Goal: Task Accomplishment & Management: Use online tool/utility

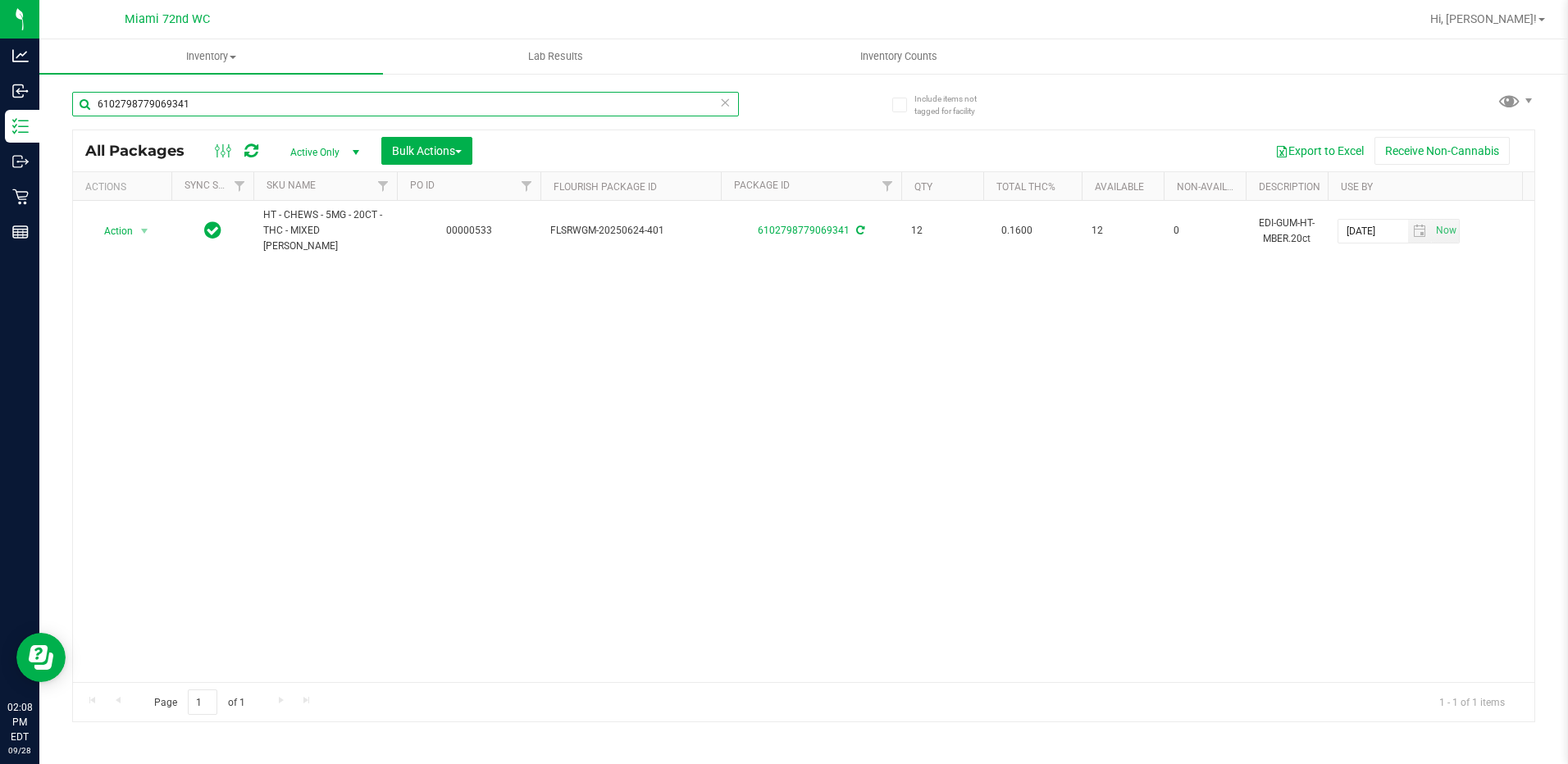
drag, startPoint x: 0, startPoint y: 0, endPoint x: 192, endPoint y: 115, distance: 223.8
click at [192, 115] on input "6102798779069341" at bounding box center [405, 104] width 667 height 24
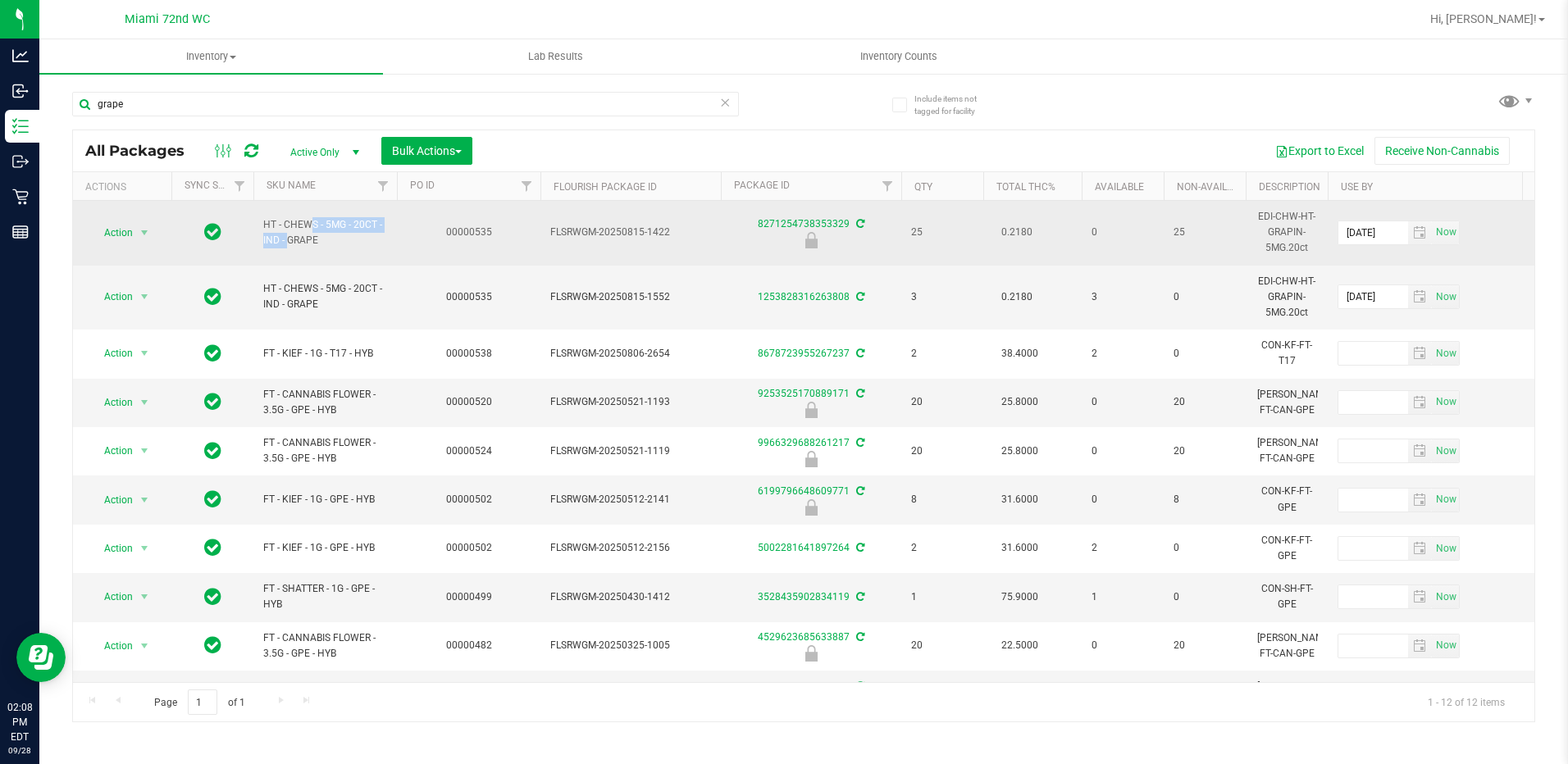
drag, startPoint x: 263, startPoint y: 225, endPoint x: 377, endPoint y: 225, distance: 114.0
click at [377, 225] on td "HT - CHEWS - 5MG - 20CT - IND - GRAPE" at bounding box center [325, 234] width 144 height 65
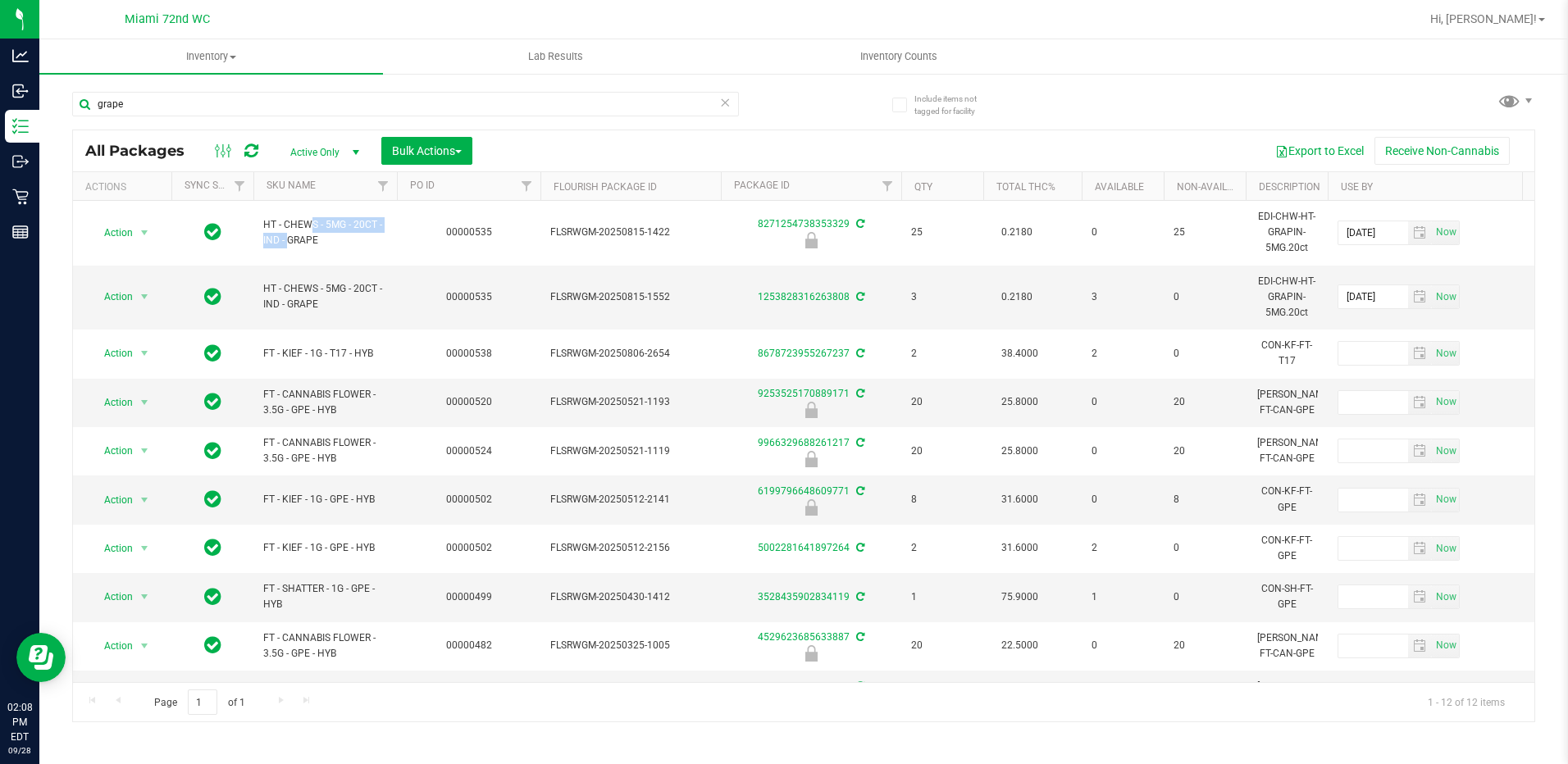
copy span "HT - CHEWS - 5MG - 20CT"
click at [280, 109] on input "grape" at bounding box center [405, 104] width 667 height 24
paste input "HT - CHEWS - 5MG - 20CT"
type input "HT - CHEWS - 5MG - 20CT"
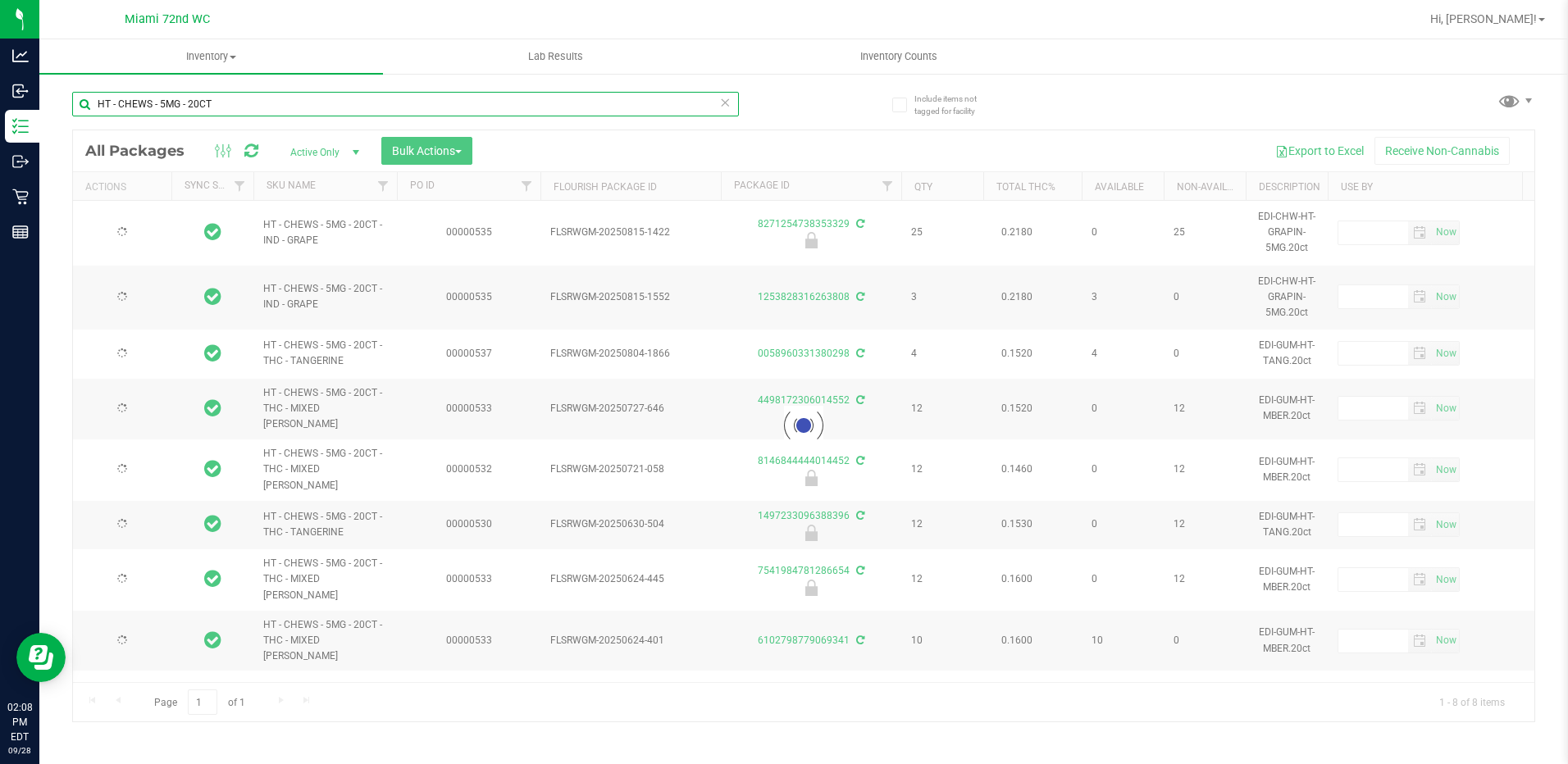
type input "[DATE]"
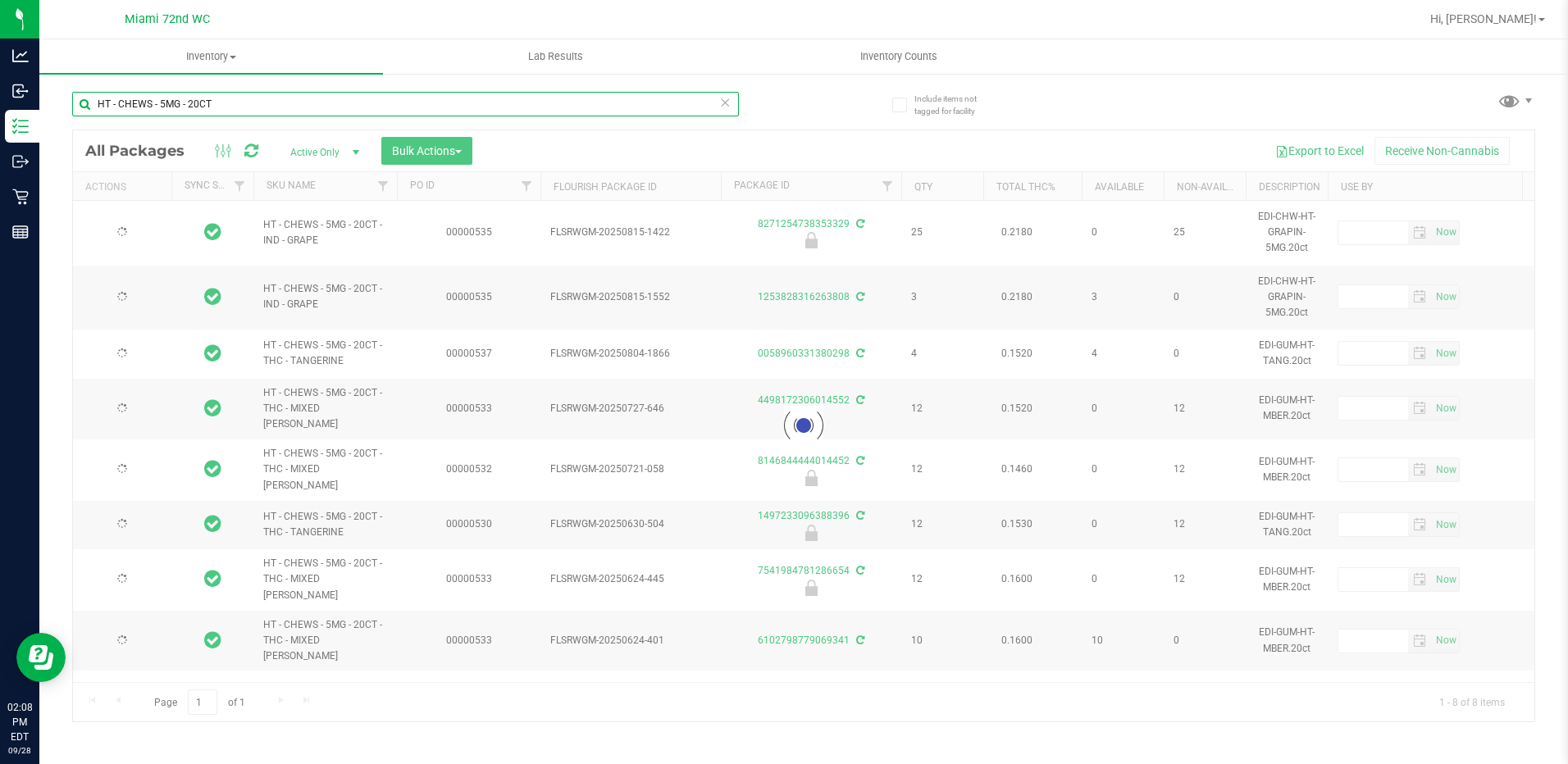
type input "[DATE]"
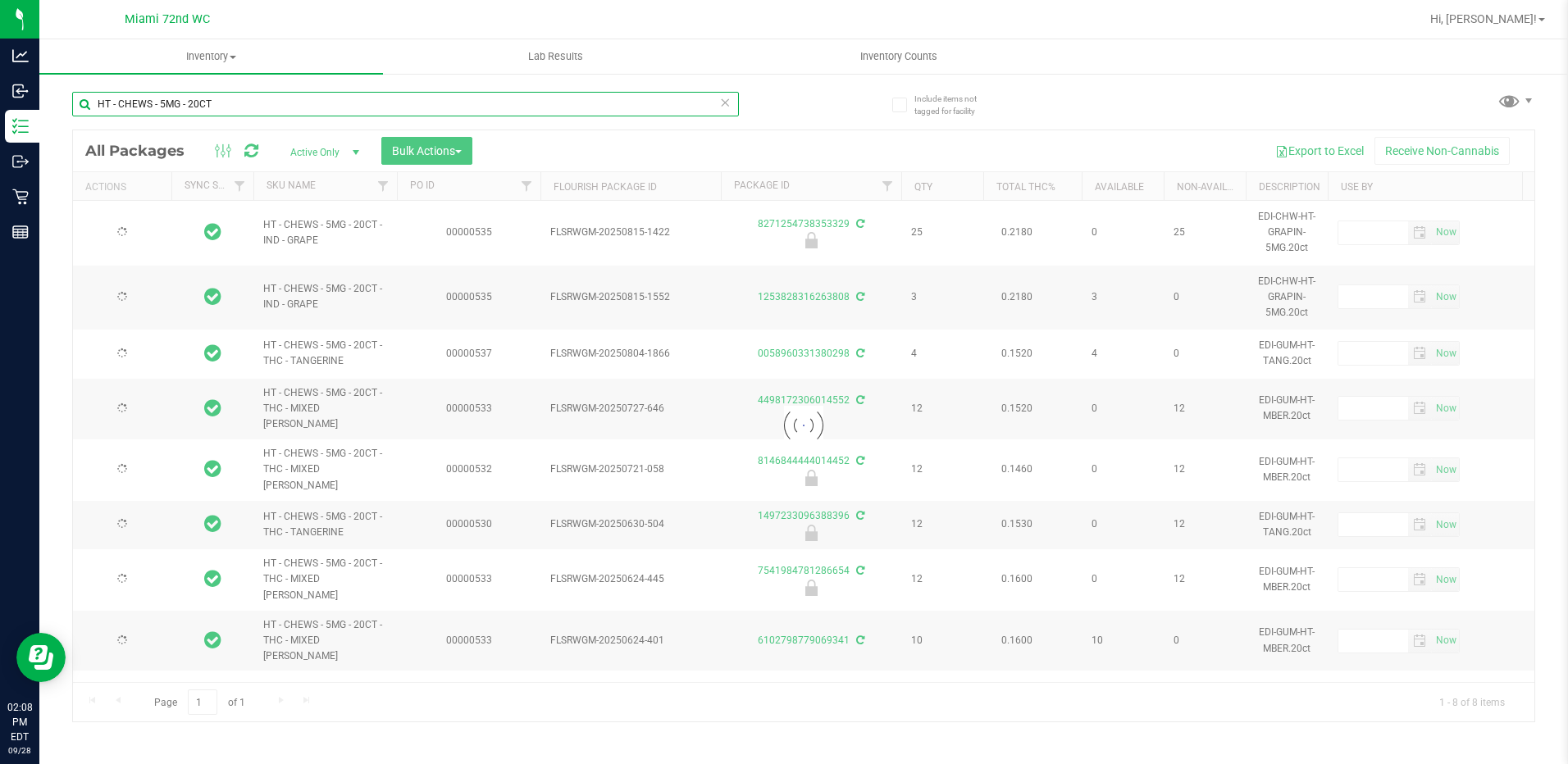
type input "[DATE]"
